Goal: Information Seeking & Learning: Learn about a topic

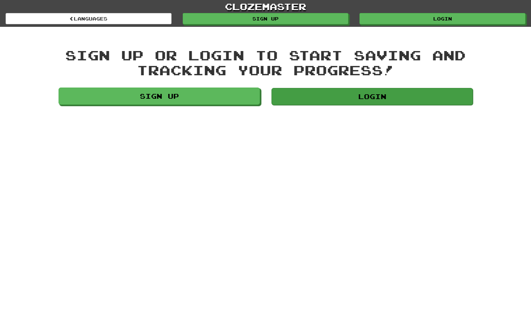
click at [335, 92] on link "Login" at bounding box center [371, 96] width 201 height 17
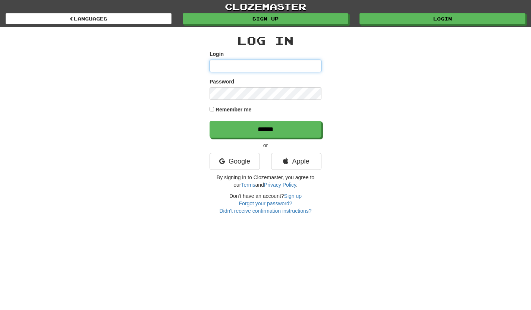
type input "***"
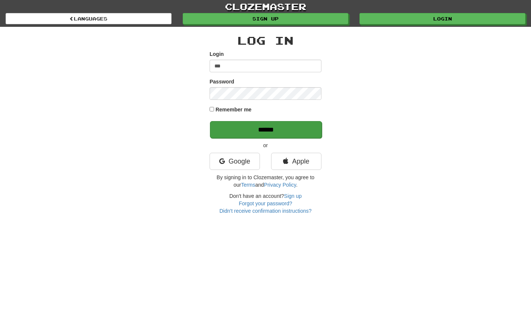
click at [245, 127] on input "******" at bounding box center [266, 129] width 112 height 17
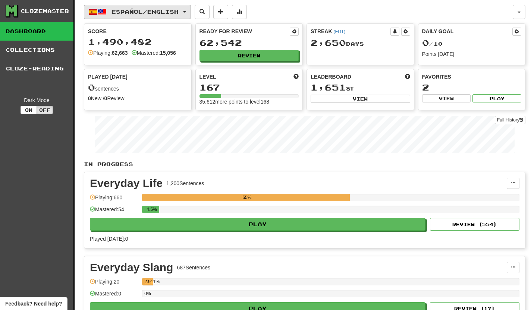
click at [186, 12] on span "button" at bounding box center [184, 11] width 3 height 1
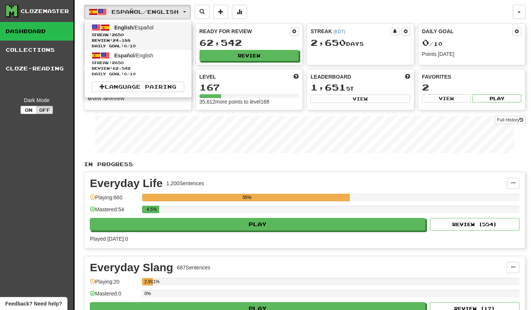
click at [134, 34] on span "Streak: 2650" at bounding box center [138, 35] width 92 height 6
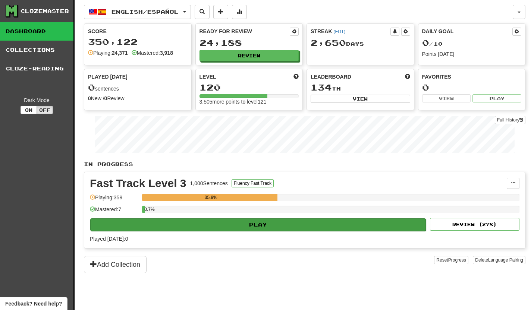
click at [353, 225] on button "Play" at bounding box center [257, 224] width 335 height 13
select select "**"
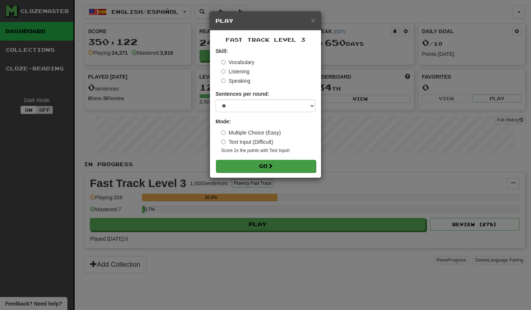
click at [305, 165] on button "Go" at bounding box center [266, 166] width 100 height 13
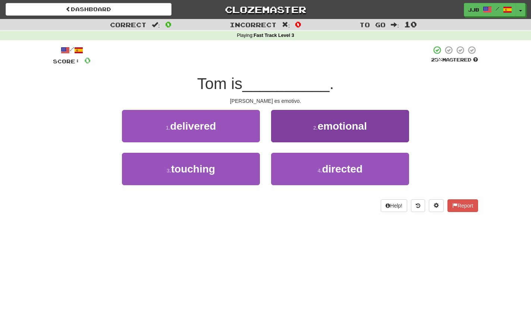
click at [314, 128] on small "2 ." at bounding box center [315, 128] width 4 height 6
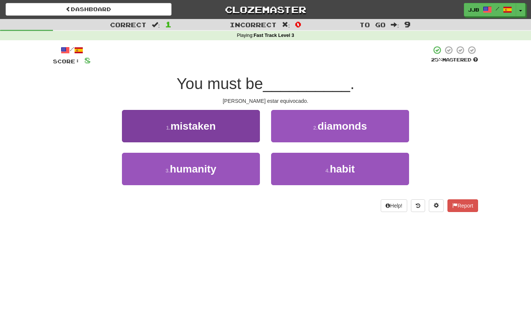
click at [214, 118] on button "1 . mistaken" at bounding box center [191, 126] width 138 height 32
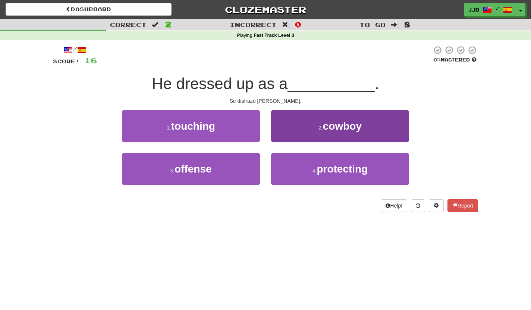
click at [322, 139] on button "2 . cowboy" at bounding box center [340, 126] width 138 height 32
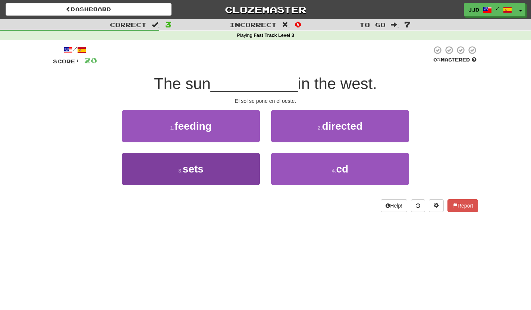
click at [223, 153] on button "3 . sets" at bounding box center [191, 169] width 138 height 32
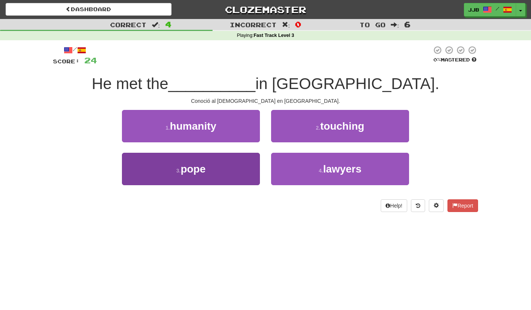
click at [235, 171] on button "3 . pope" at bounding box center [191, 169] width 138 height 32
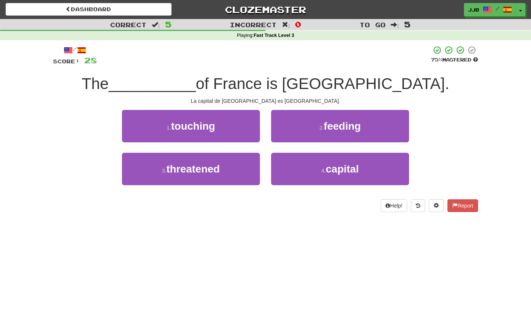
click at [322, 186] on div "4 . capital" at bounding box center [339, 174] width 149 height 43
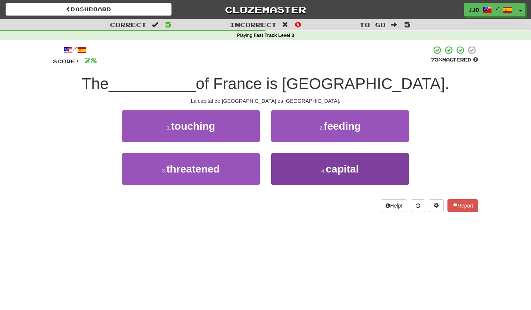
click at [322, 171] on small "4 ." at bounding box center [323, 171] width 4 height 6
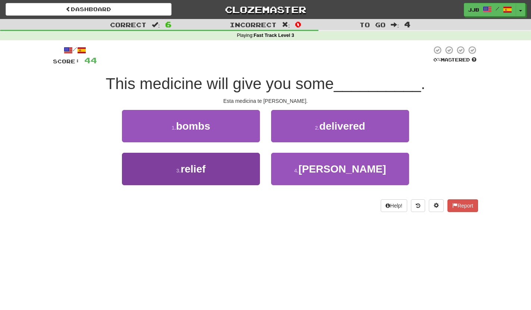
click at [224, 159] on button "3 . relief" at bounding box center [191, 169] width 138 height 32
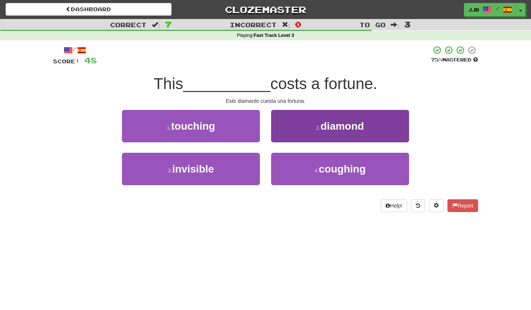
click at [327, 129] on span "diamond" at bounding box center [342, 126] width 44 height 12
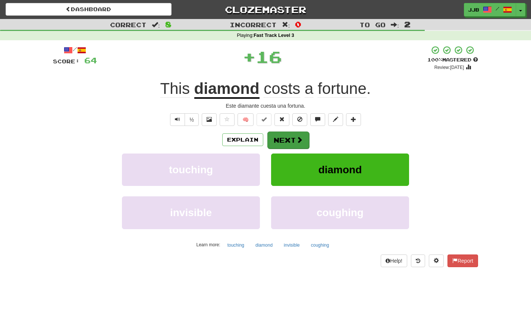
click at [288, 145] on button "Next" at bounding box center [288, 140] width 42 height 17
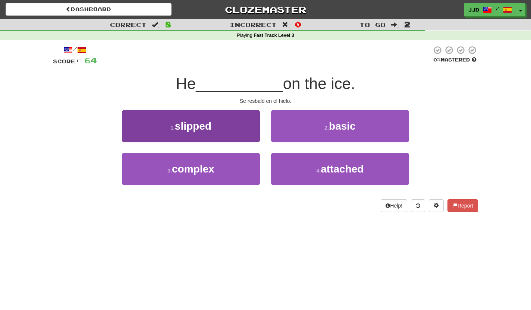
click at [223, 127] on button "1 . slipped" at bounding box center [191, 126] width 138 height 32
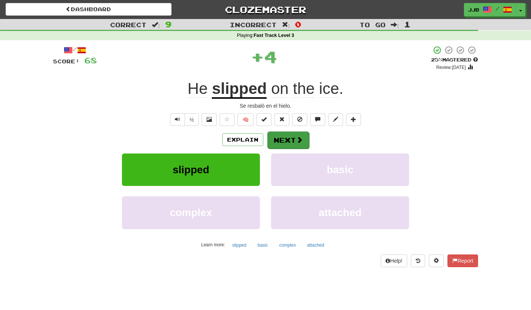
click at [287, 138] on button "Next" at bounding box center [288, 140] width 42 height 17
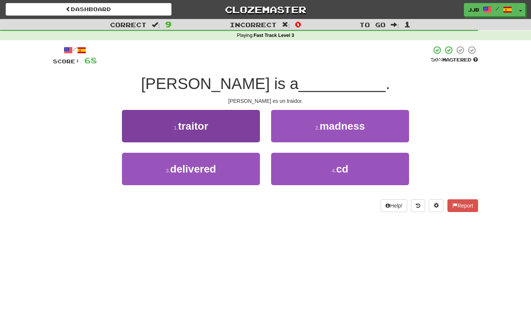
click at [221, 126] on button "1 . traitor" at bounding box center [191, 126] width 138 height 32
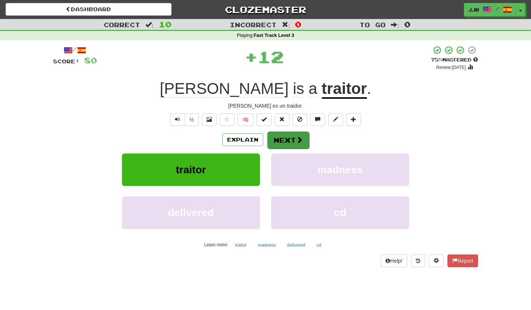
click at [283, 138] on button "Next" at bounding box center [288, 140] width 42 height 17
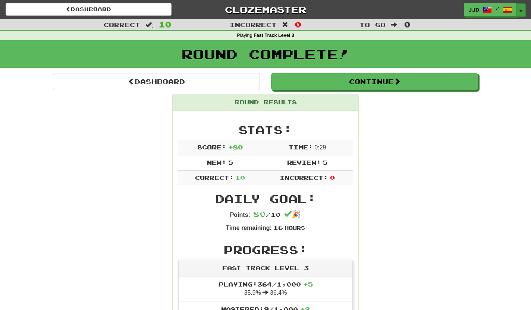
click at [522, 9] on button "Toggle Dropdown" at bounding box center [521, 9] width 10 height 13
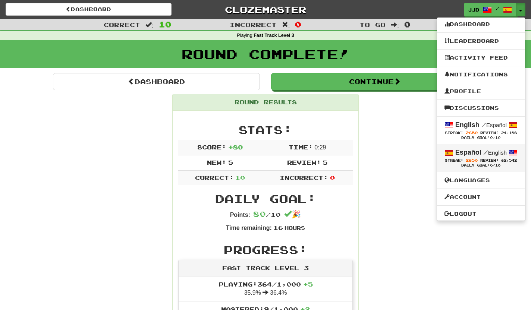
click at [473, 155] on strong "Español" at bounding box center [468, 152] width 26 height 7
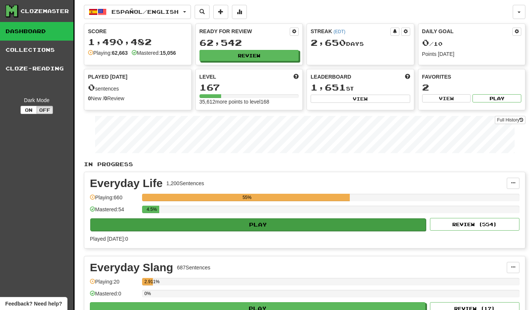
click at [252, 223] on button "Play" at bounding box center [257, 224] width 335 height 13
select select "**"
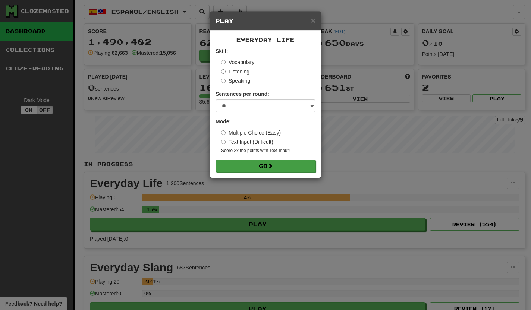
click at [265, 168] on button "Go" at bounding box center [266, 166] width 100 height 13
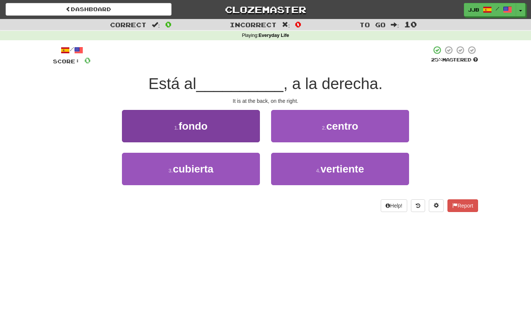
click at [238, 130] on button "1 . fondo" at bounding box center [191, 126] width 138 height 32
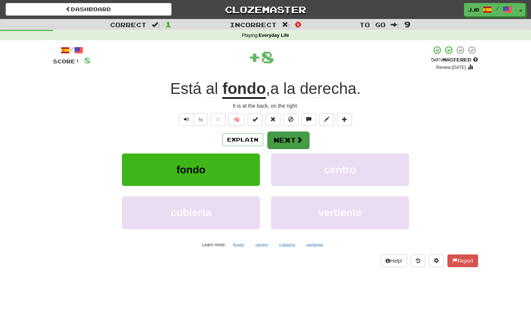
click at [279, 139] on button "Next" at bounding box center [288, 140] width 42 height 17
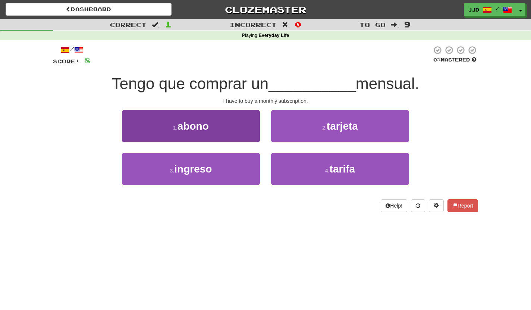
click at [243, 130] on button "1 . abono" at bounding box center [191, 126] width 138 height 32
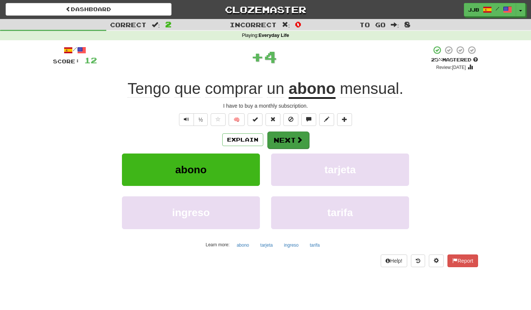
click at [285, 135] on button "Next" at bounding box center [288, 140] width 42 height 17
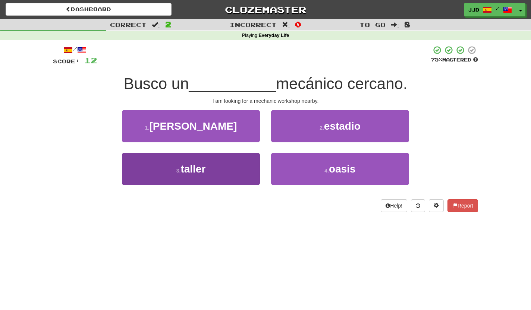
click at [239, 164] on button "3 . taller" at bounding box center [191, 169] width 138 height 32
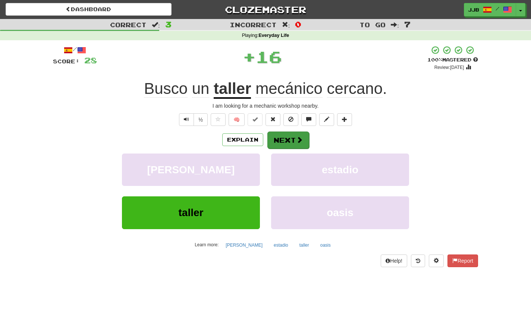
click at [278, 139] on button "Next" at bounding box center [288, 140] width 42 height 17
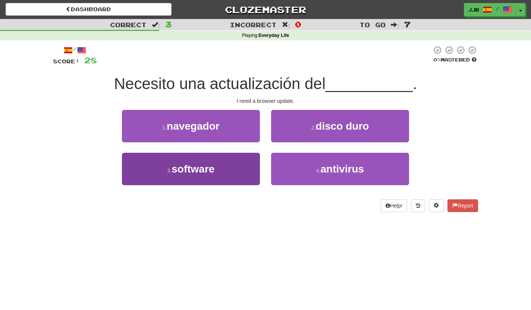
click at [214, 166] on span "software" at bounding box center [192, 169] width 43 height 12
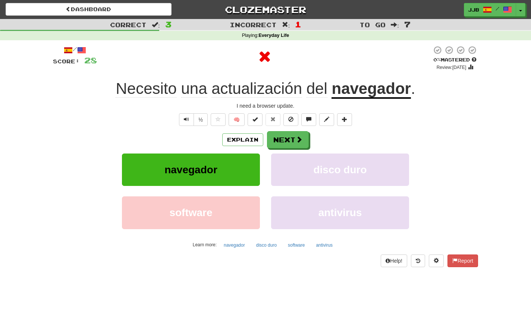
click at [214, 166] on span "navegador" at bounding box center [190, 170] width 53 height 12
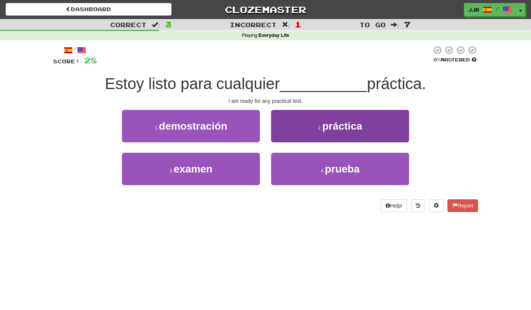
click at [303, 120] on button "2 . práctica" at bounding box center [340, 126] width 138 height 32
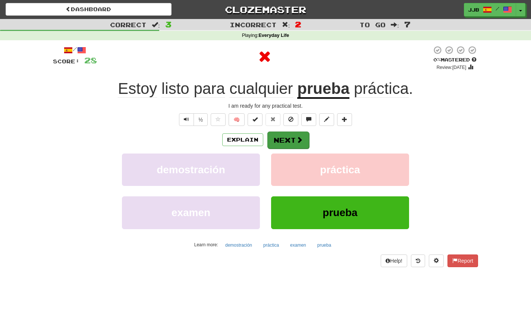
click at [282, 138] on button "Next" at bounding box center [288, 140] width 42 height 17
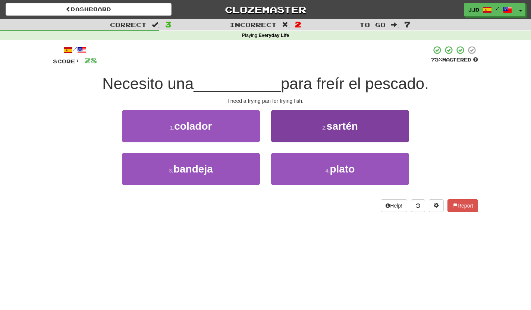
click at [323, 130] on button "2 . sartén" at bounding box center [340, 126] width 138 height 32
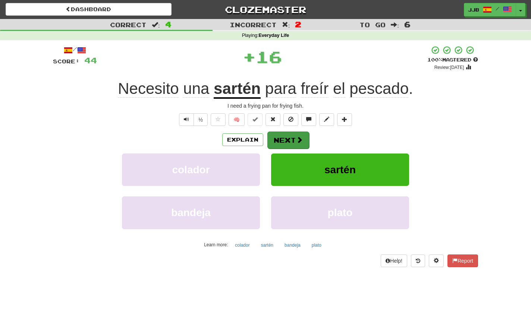
click at [300, 137] on span at bounding box center [299, 139] width 7 height 7
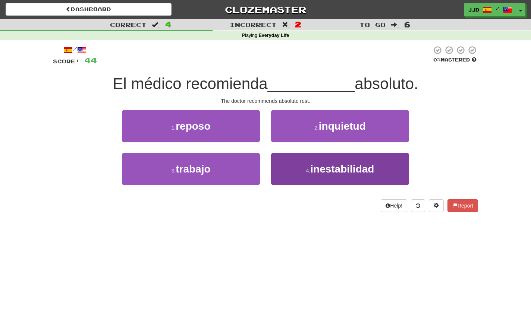
click at [295, 168] on button "4 . inestabilidad" at bounding box center [340, 169] width 138 height 32
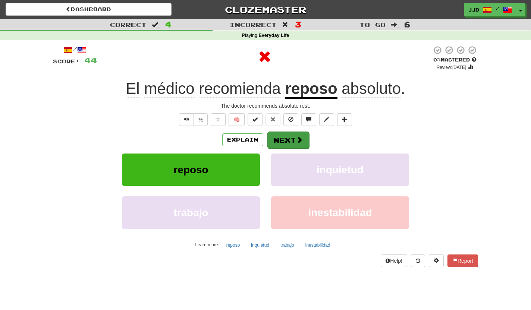
click at [290, 142] on button "Next" at bounding box center [288, 140] width 42 height 17
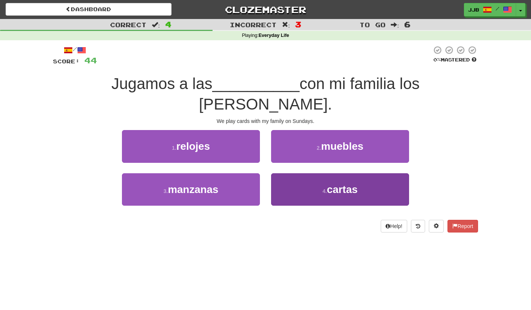
click at [309, 173] on button "4 . cartas" at bounding box center [340, 189] width 138 height 32
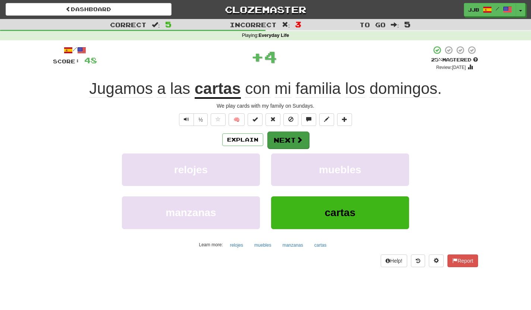
click at [297, 132] on button "Next" at bounding box center [288, 140] width 42 height 17
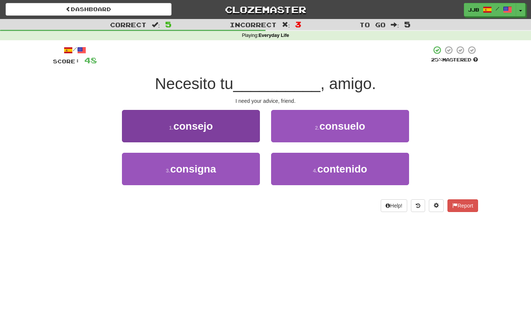
click at [237, 131] on button "1 . consejo" at bounding box center [191, 126] width 138 height 32
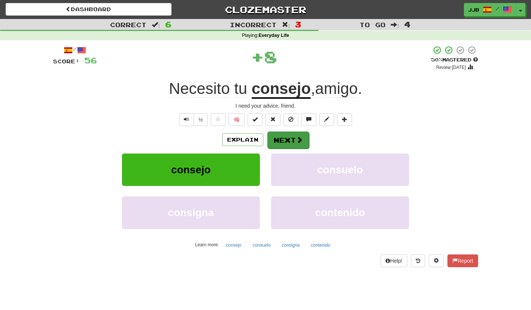
click at [284, 136] on button "Next" at bounding box center [288, 140] width 42 height 17
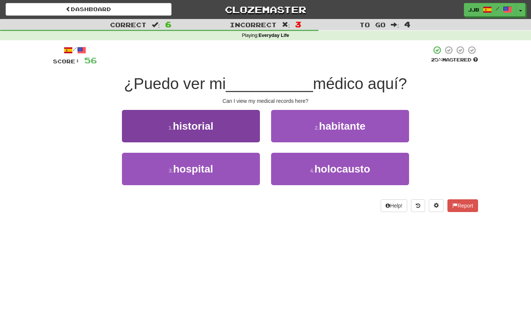
click at [237, 132] on button "1 . historial" at bounding box center [191, 126] width 138 height 32
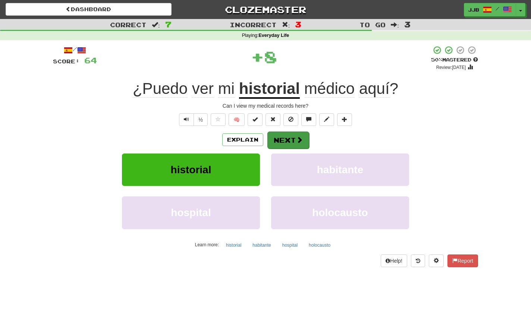
click at [279, 136] on button "Next" at bounding box center [288, 140] width 42 height 17
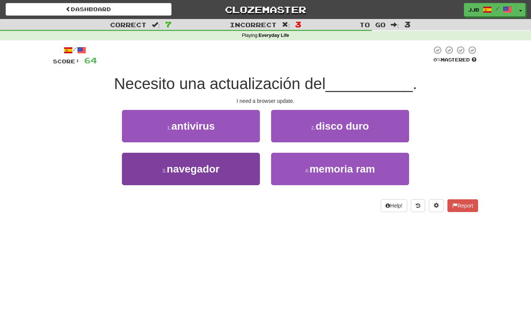
click at [233, 165] on button "3 . navegador" at bounding box center [191, 169] width 138 height 32
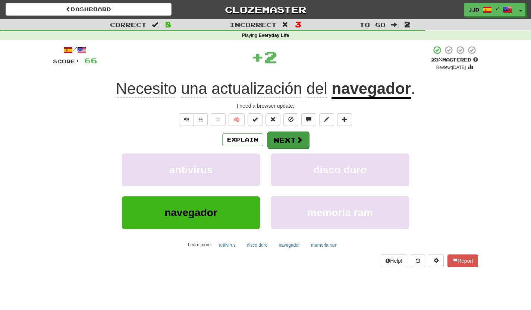
click at [285, 136] on button "Next" at bounding box center [288, 140] width 42 height 17
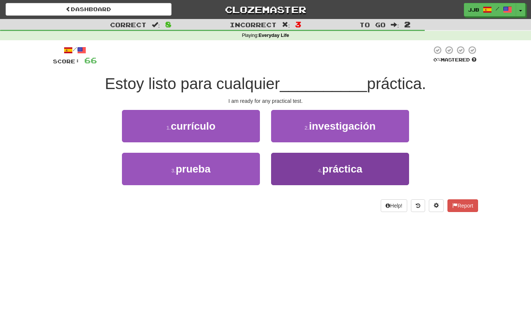
click at [299, 164] on button "4 . práctica" at bounding box center [340, 169] width 138 height 32
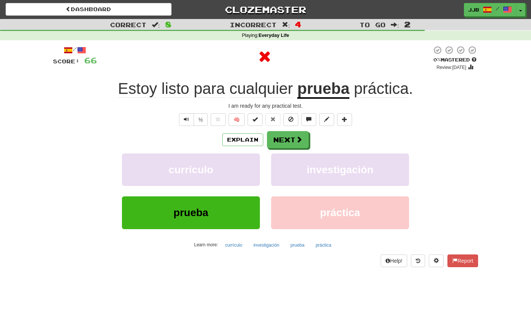
click at [293, 148] on div "Explain Next currículo investigación prueba práctica Learn more: currículo inve…" at bounding box center [265, 191] width 425 height 120
click at [296, 141] on span at bounding box center [299, 139] width 7 height 7
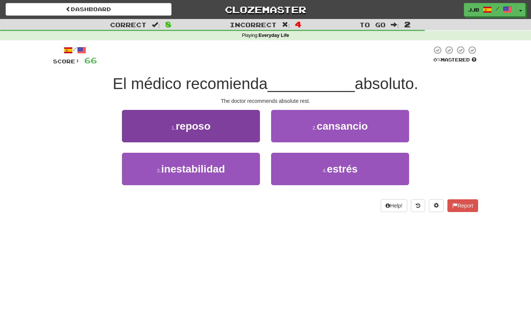
click at [241, 130] on button "1 . reposo" at bounding box center [191, 126] width 138 height 32
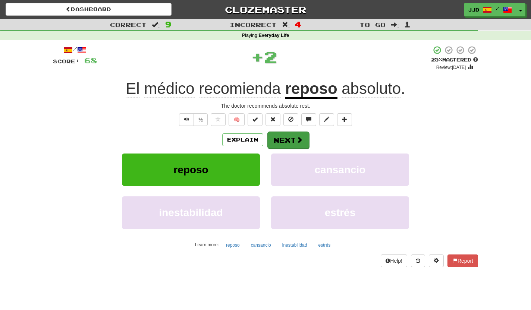
click at [282, 133] on button "Next" at bounding box center [288, 140] width 42 height 17
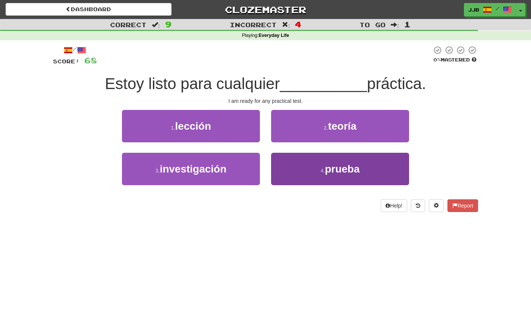
click at [325, 161] on button "4 . prueba" at bounding box center [340, 169] width 138 height 32
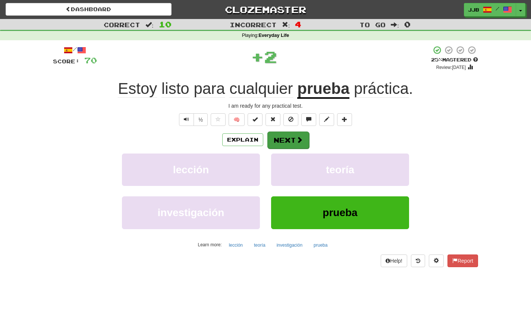
click at [291, 137] on button "Next" at bounding box center [288, 140] width 42 height 17
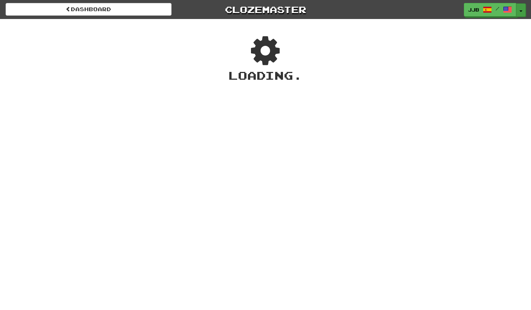
click at [522, 10] on button "Toggle Dropdown" at bounding box center [521, 9] width 10 height 13
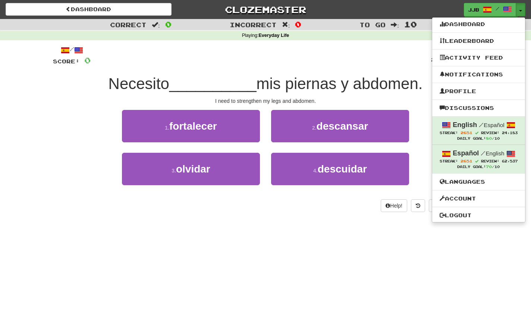
click at [285, 48] on div at bounding box center [261, 55] width 340 height 20
